Goal: Task Accomplishment & Management: Manage account settings

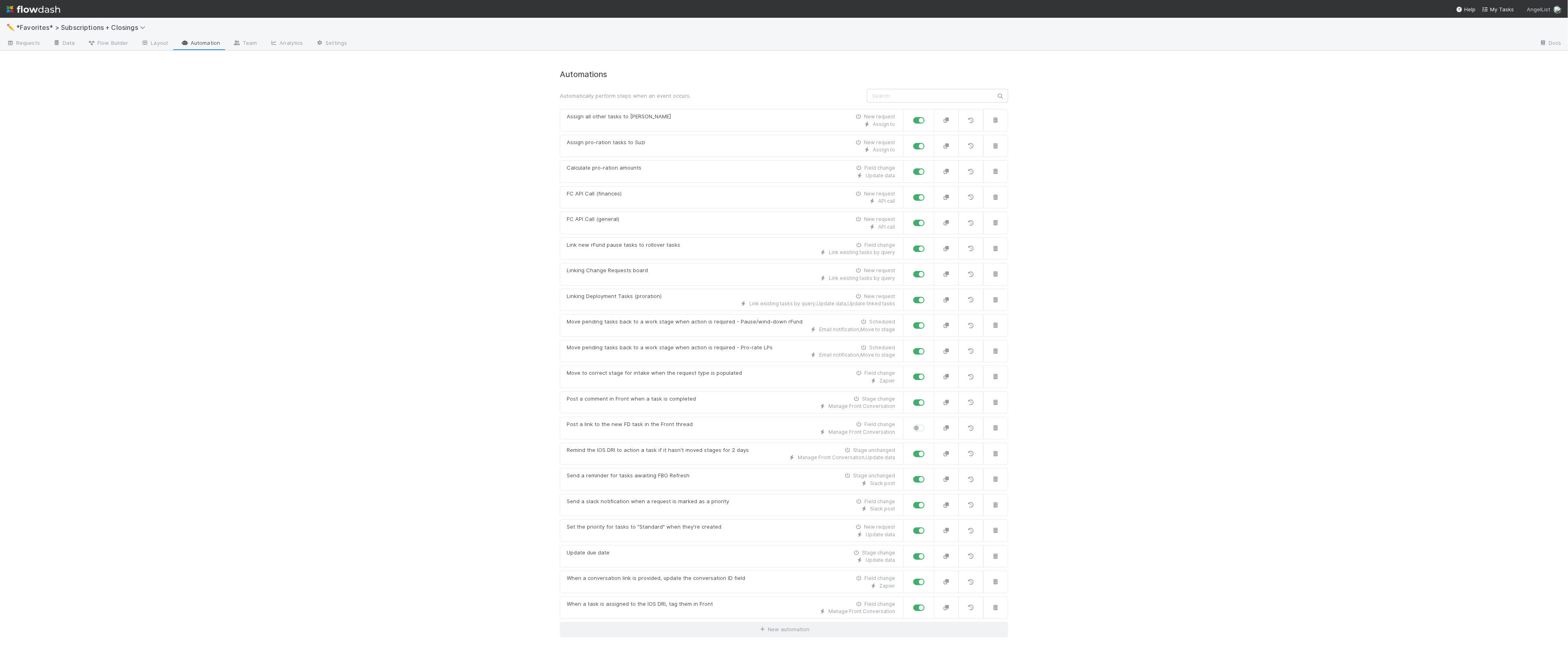
click at [1558, 9] on img at bounding box center [1557, 9] width 8 height 8
click at [1542, 133] on link "User Settings" at bounding box center [1542, 132] width 79 height 12
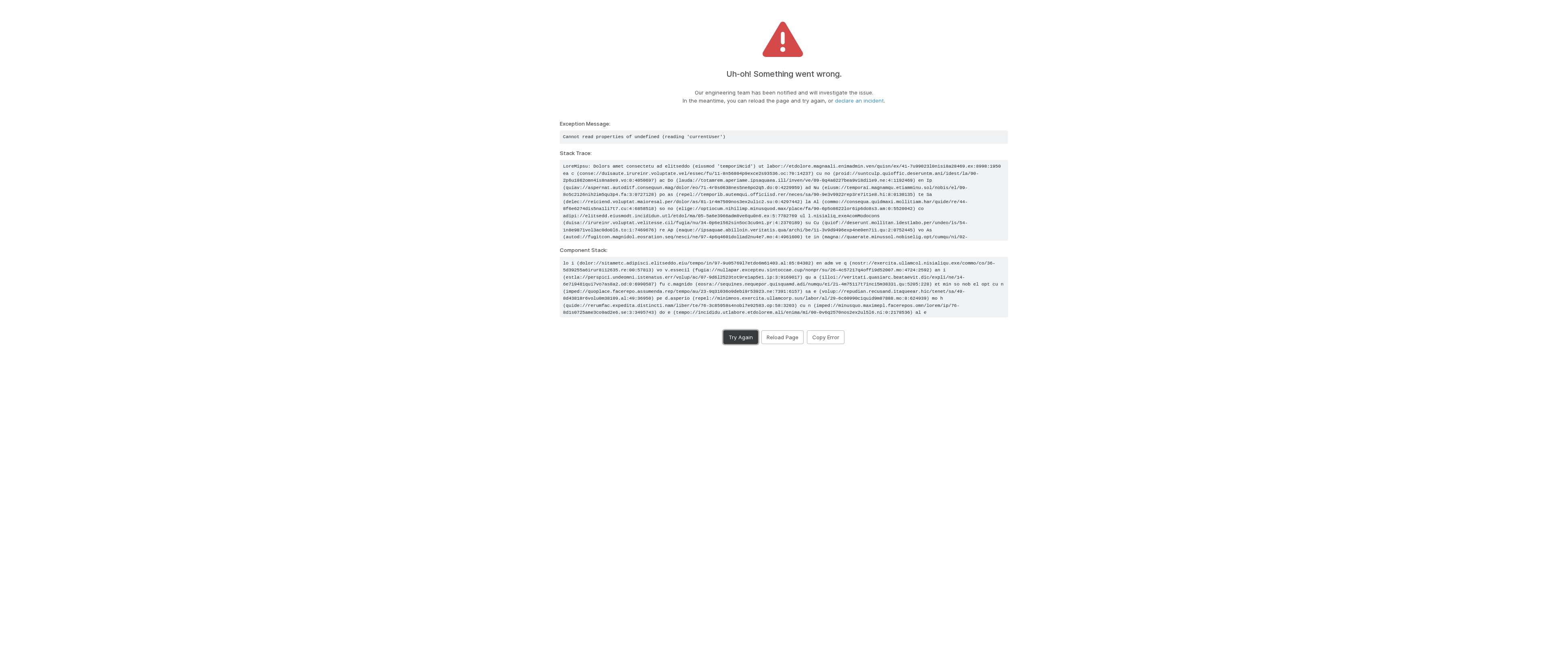
click at [734, 338] on button "Try Again" at bounding box center [740, 337] width 35 height 14
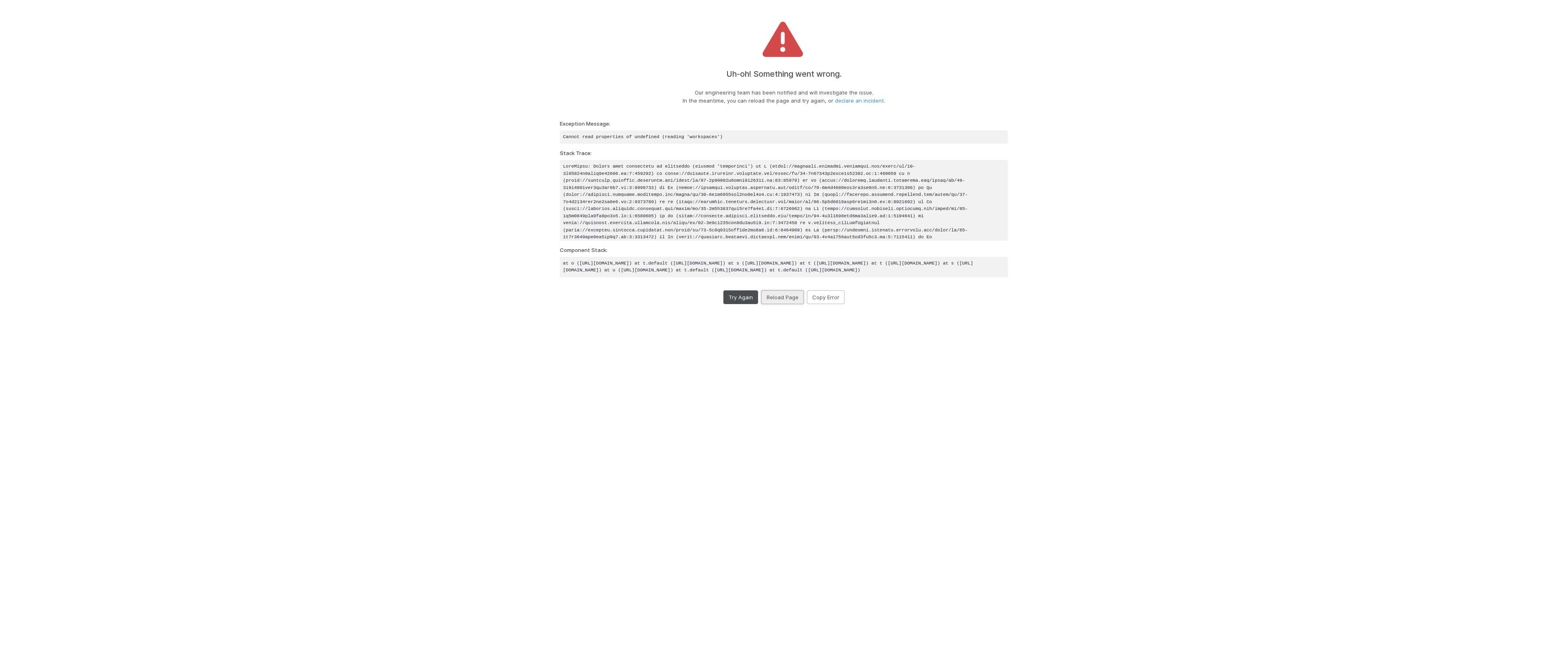
click at [785, 304] on button "Reload Page" at bounding box center [783, 297] width 43 height 14
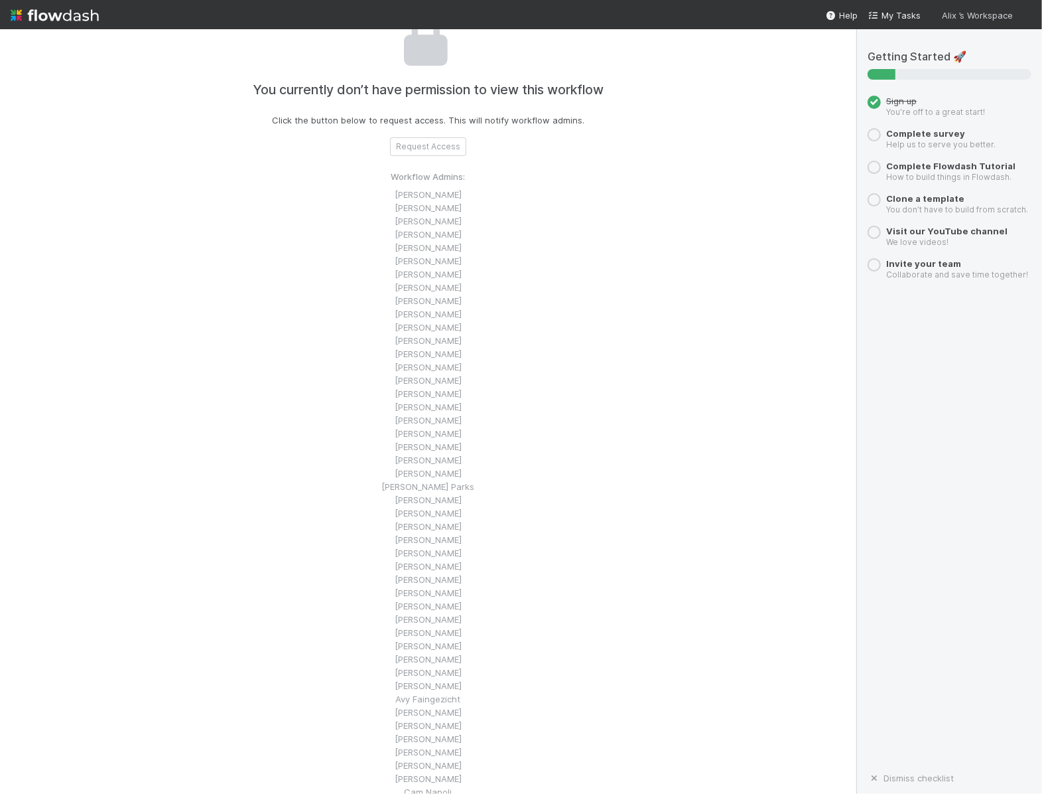
click at [1029, 15] on img at bounding box center [1025, 15] width 13 height 13
click at [1029, 15] on div "👋 Hey Alix Workspace settings Create workspace User Settings Logout" at bounding box center [521, 397] width 1042 height 794
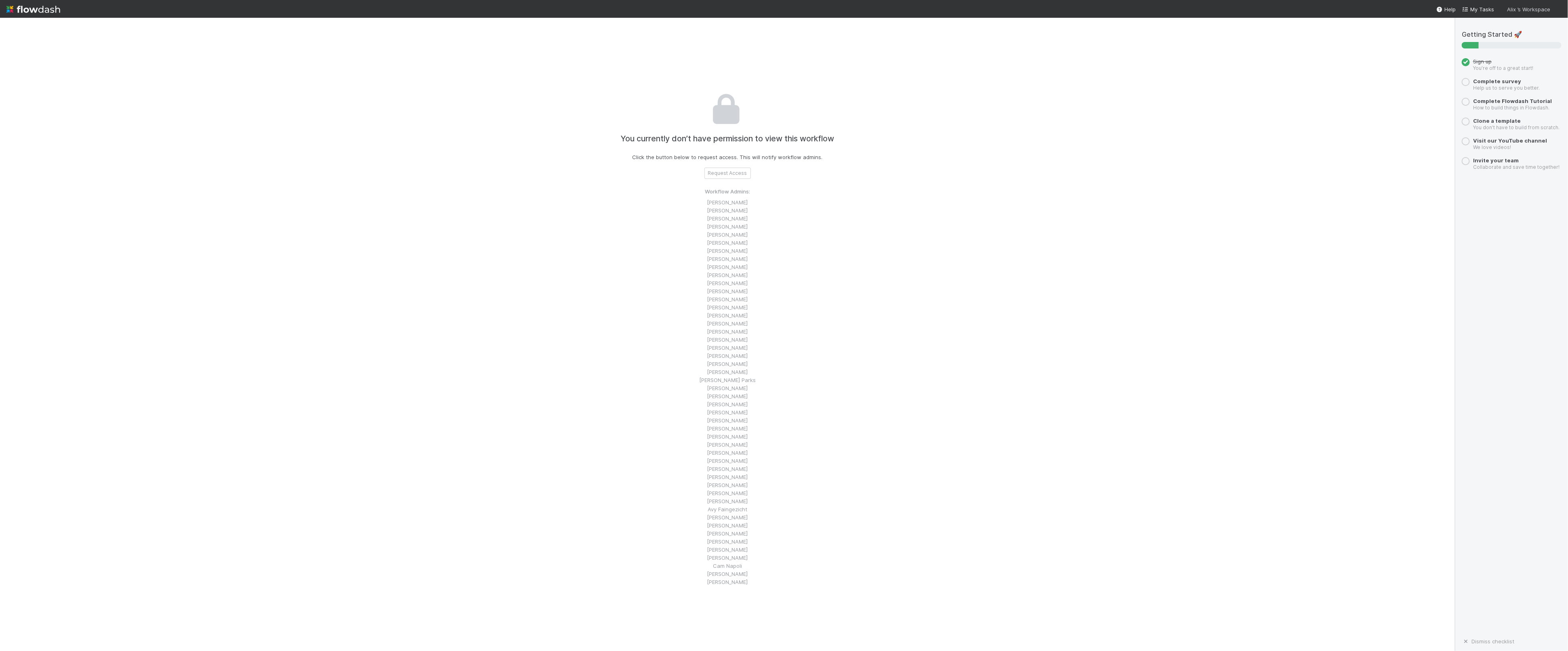
click at [1553, 12] on div "Alix ’s Workspace" at bounding box center [1535, 9] width 55 height 9
click at [1525, 84] on link "Logout" at bounding box center [1531, 87] width 58 height 12
